Goal: Communication & Community: Answer question/provide support

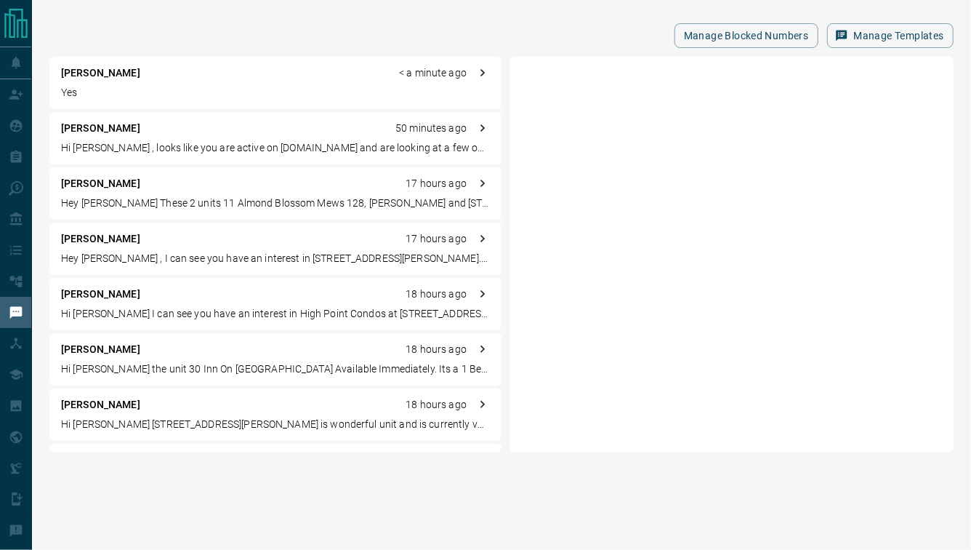
click at [303, 99] on p "Yes" at bounding box center [275, 92] width 429 height 15
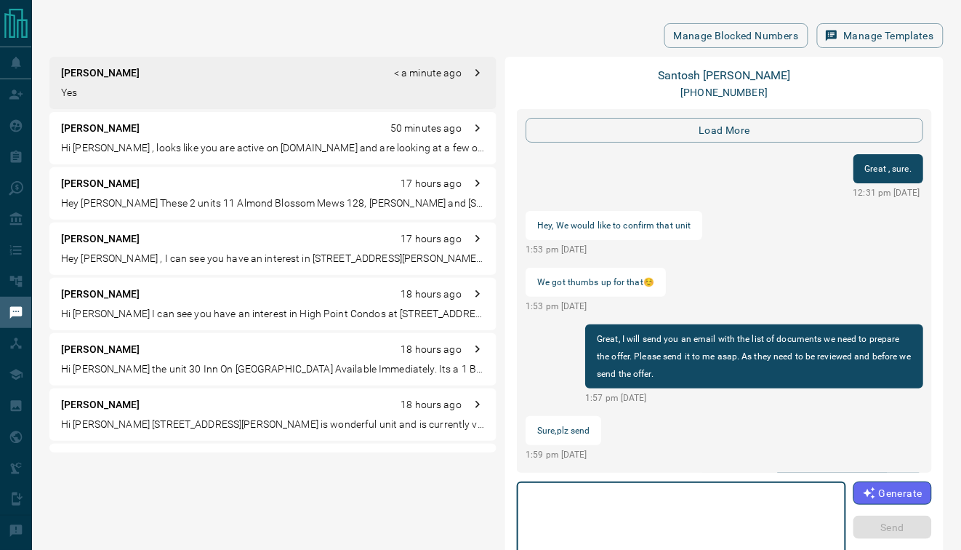
scroll to position [1494, 0]
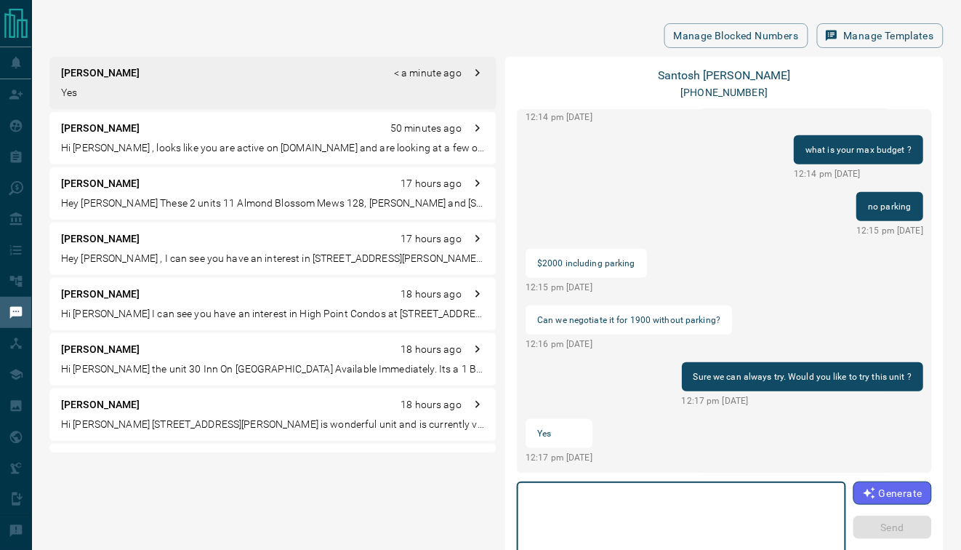
click at [657, 510] on textarea at bounding box center [681, 519] width 309 height 62
click at [699, 521] on textarea at bounding box center [681, 519] width 309 height 62
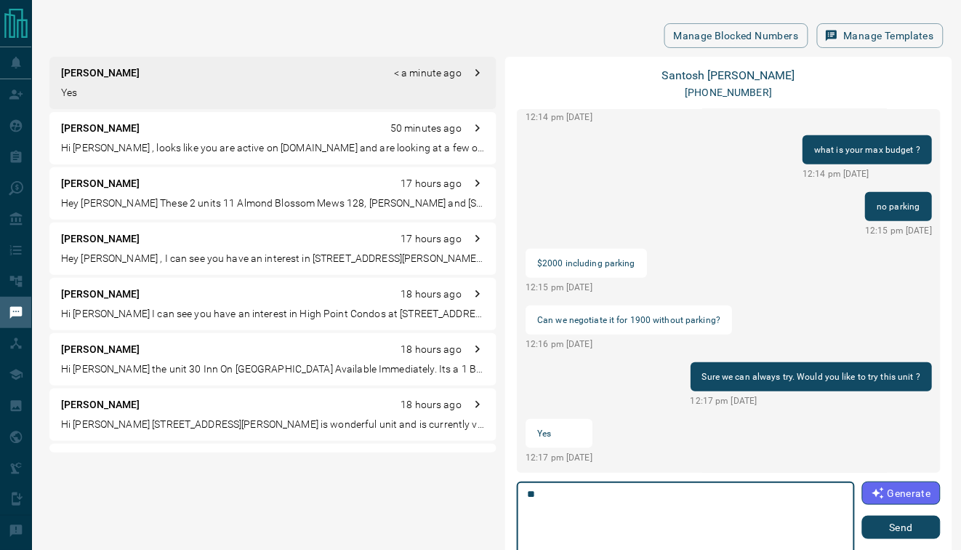
type textarea "*"
click at [664, 502] on textarea "**********" at bounding box center [686, 519] width 318 height 62
type textarea "**********"
click at [885, 523] on button "Send" at bounding box center [901, 526] width 79 height 23
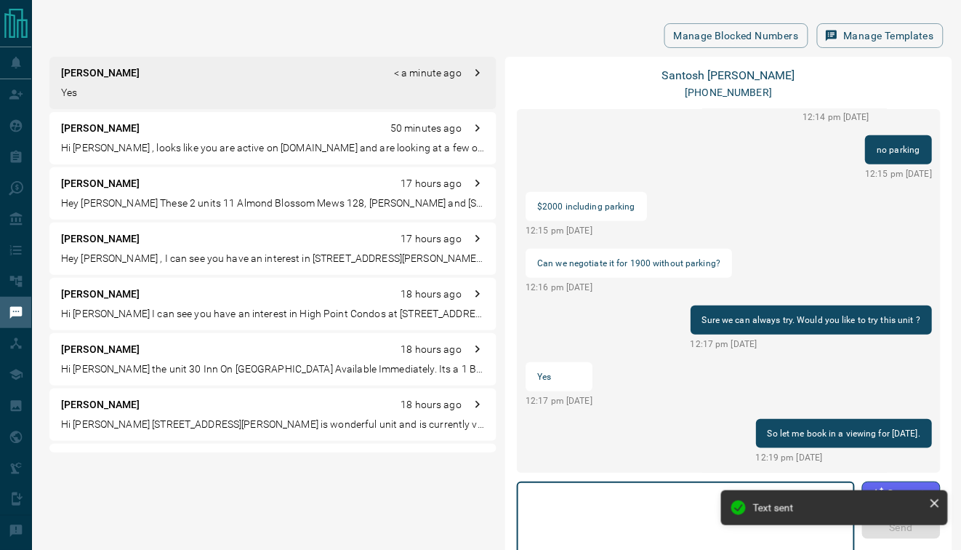
click at [630, 504] on textarea at bounding box center [686, 519] width 318 height 62
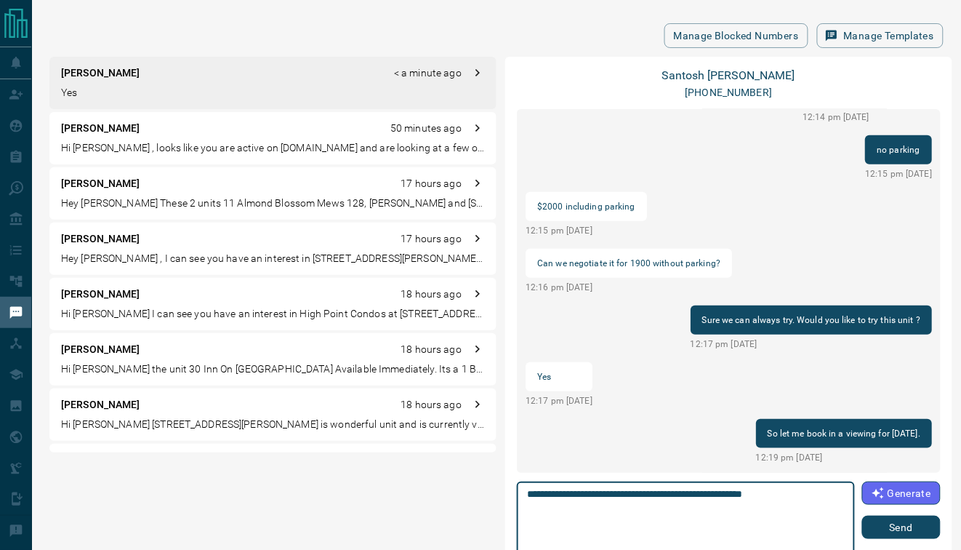
type textarea "**********"
click at [888, 523] on button "Send" at bounding box center [901, 526] width 79 height 23
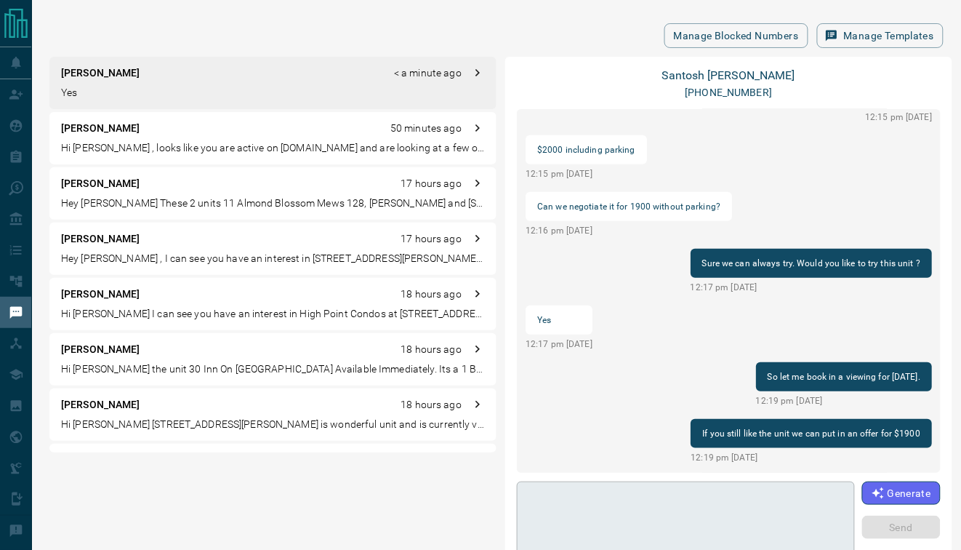
click at [664, 512] on textarea at bounding box center [686, 519] width 318 height 62
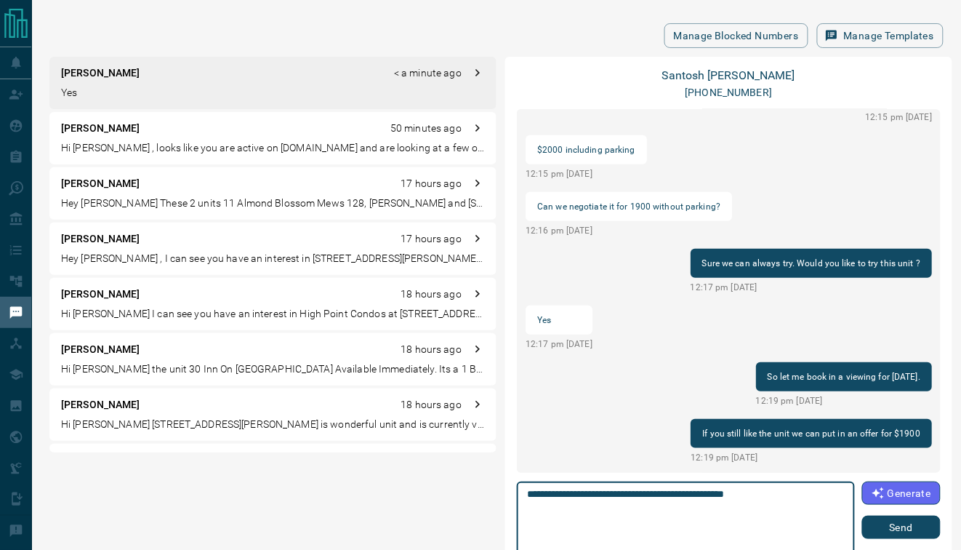
type textarea "**********"
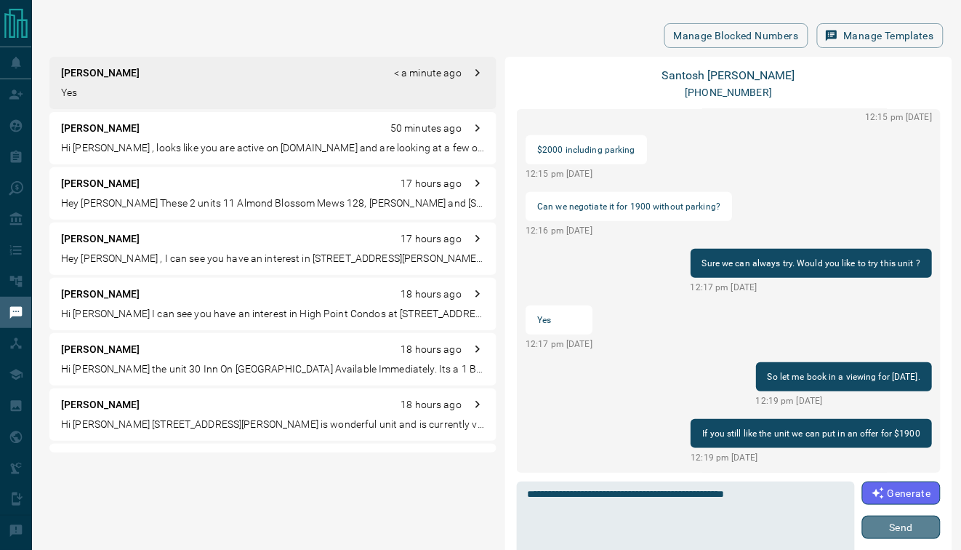
click at [905, 536] on button "Send" at bounding box center [901, 526] width 79 height 23
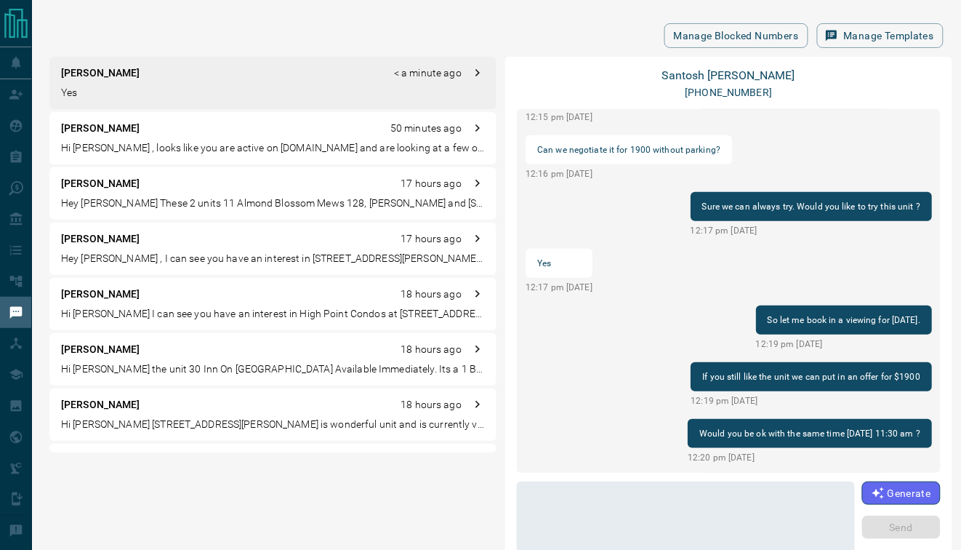
scroll to position [105, 0]
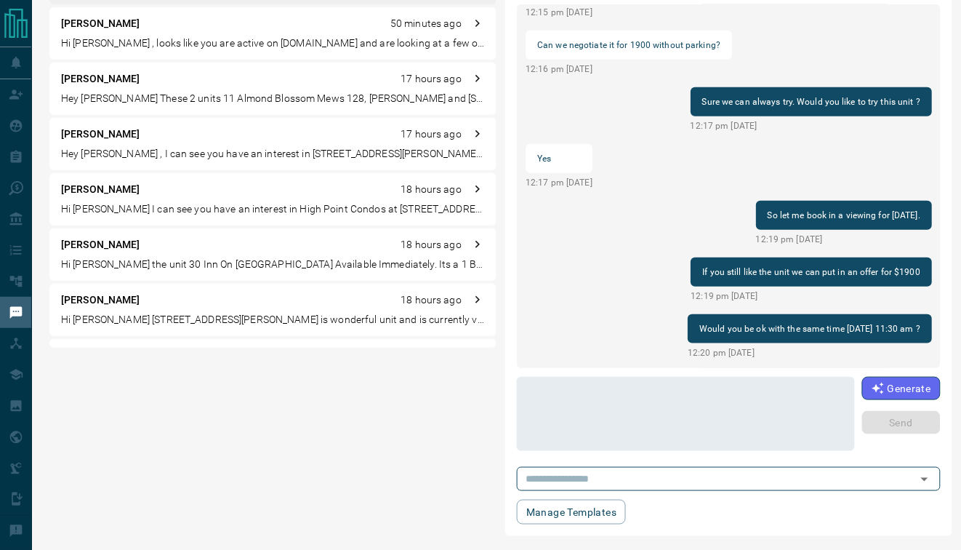
click at [113, 41] on p "Hi [PERSON_NAME] , looks like you are active on [DOMAIN_NAME] and are looking a…" at bounding box center [273, 43] width 424 height 15
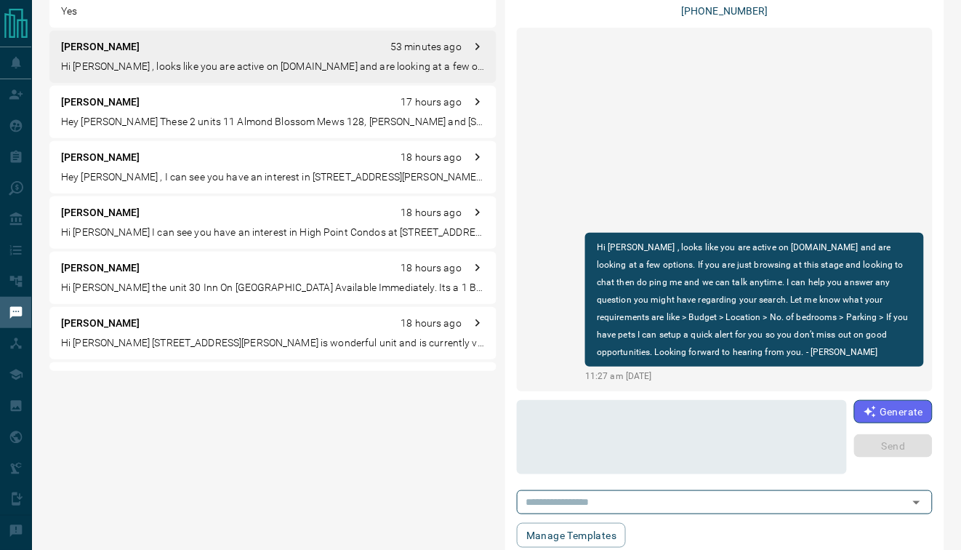
scroll to position [27, 0]
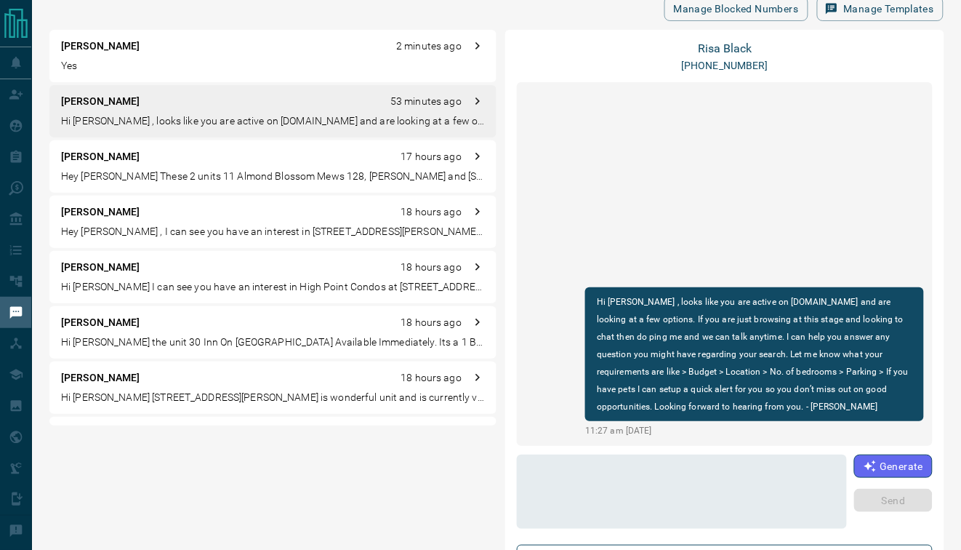
click at [113, 41] on p "[PERSON_NAME]" at bounding box center [100, 46] width 79 height 15
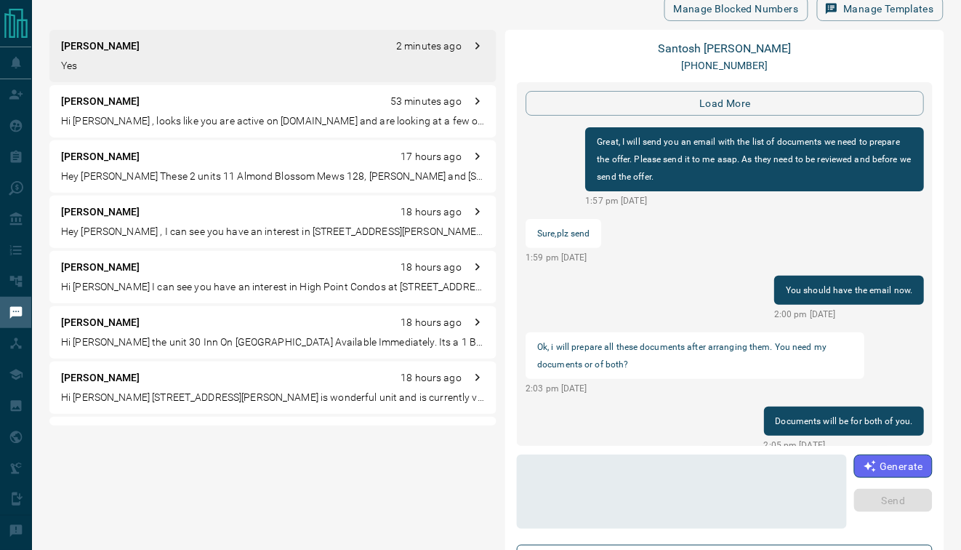
scroll to position [1494, 0]
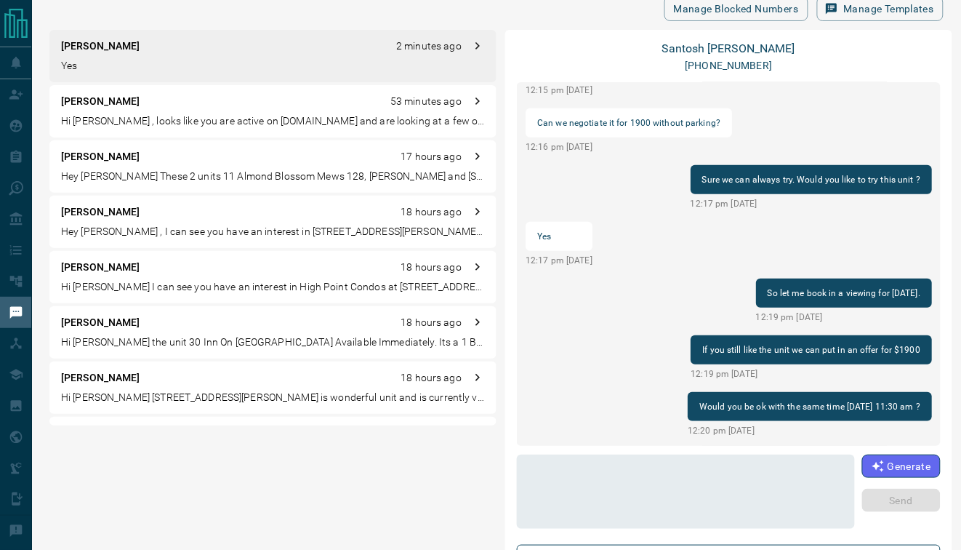
click at [113, 41] on p "[PERSON_NAME]" at bounding box center [100, 46] width 79 height 15
click at [172, 118] on p "Hi [PERSON_NAME] , looks like you are active on [DOMAIN_NAME] and are looking a…" at bounding box center [273, 120] width 424 height 15
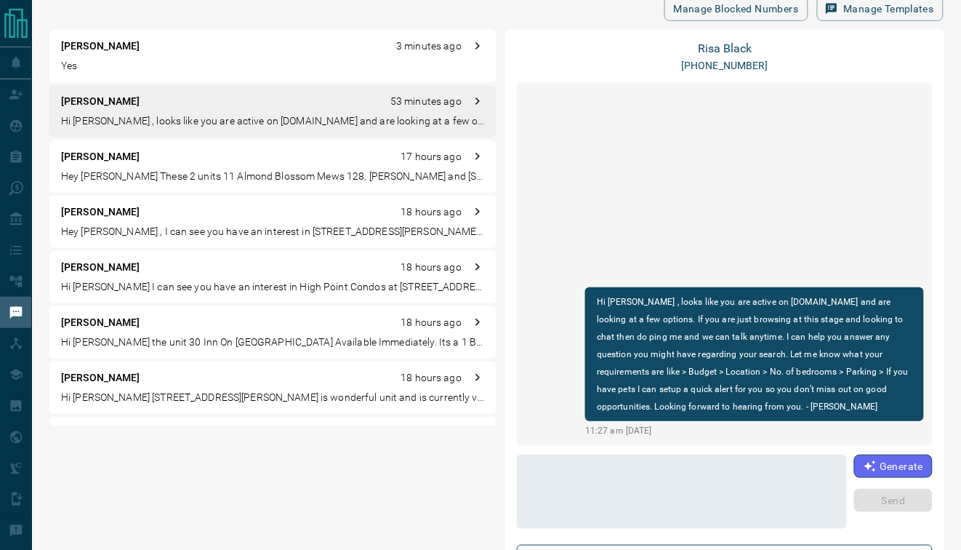
scroll to position [0, 0]
click at [162, 60] on p "Yes" at bounding box center [273, 65] width 424 height 15
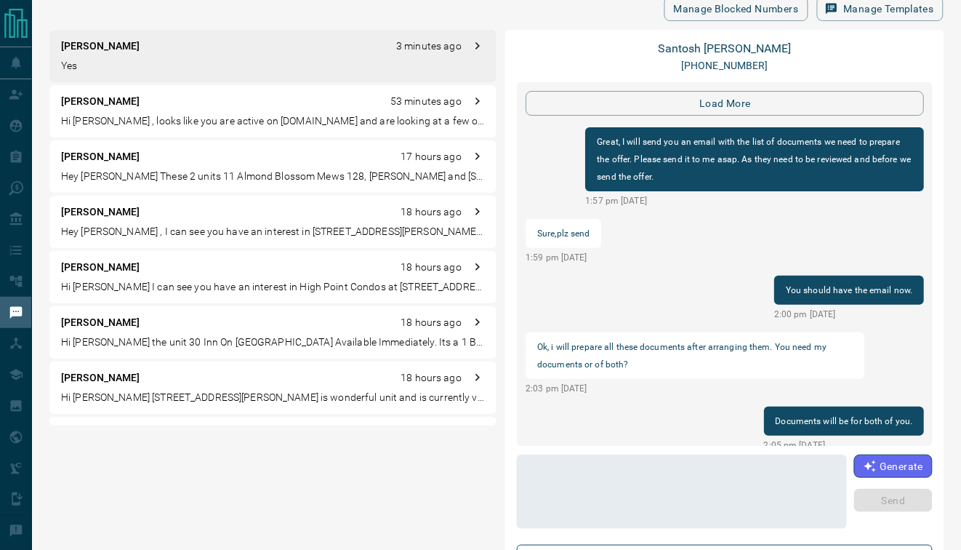
scroll to position [1459, 0]
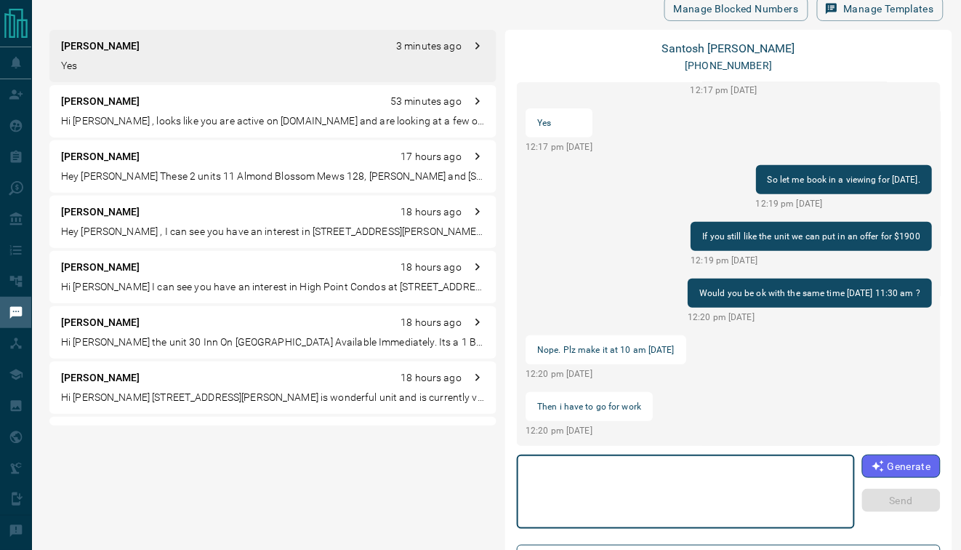
click at [604, 483] on textarea at bounding box center [686, 492] width 318 height 62
type textarea "**********"
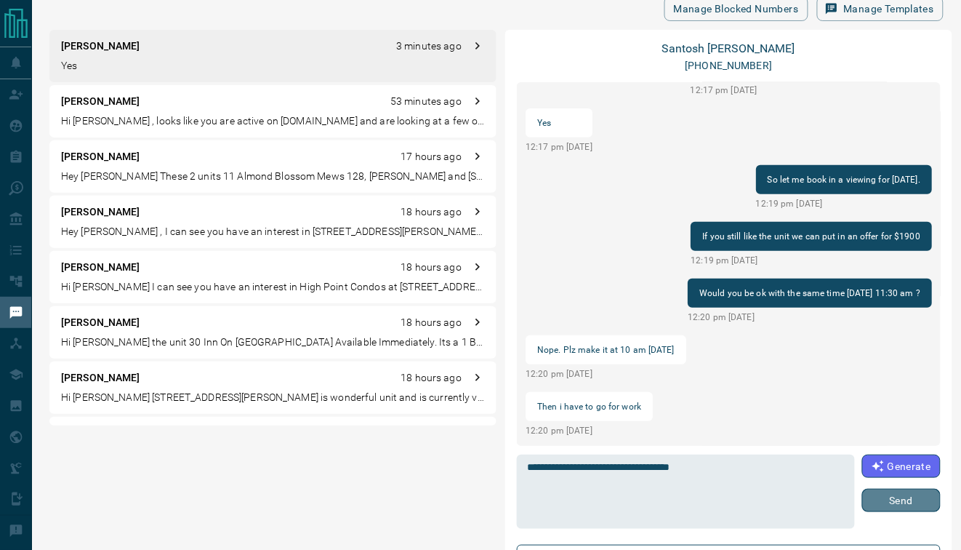
drag, startPoint x: 887, startPoint y: 496, endPoint x: 880, endPoint y: 488, distance: 10.3
click at [887, 496] on button "Send" at bounding box center [901, 499] width 79 height 23
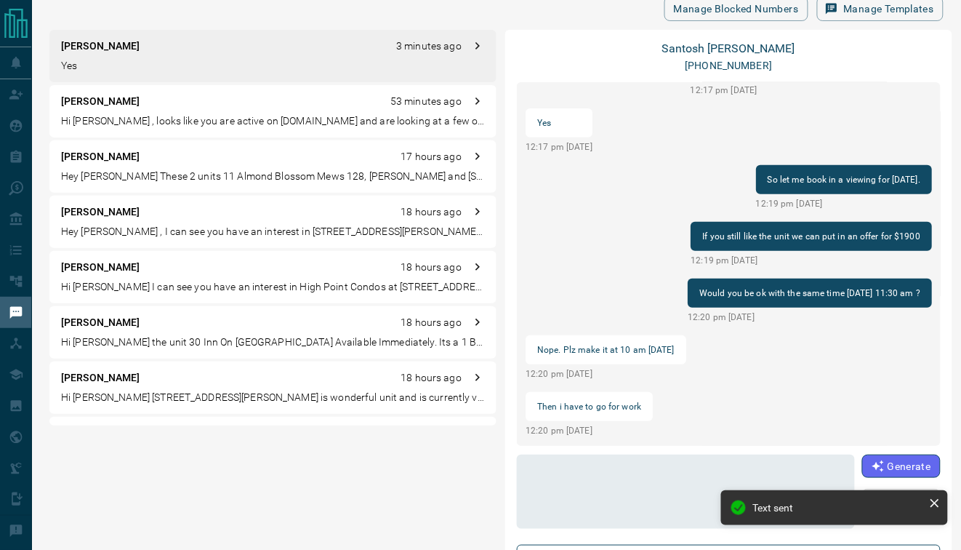
scroll to position [1458, 0]
